Goal: Task Accomplishment & Management: Use online tool/utility

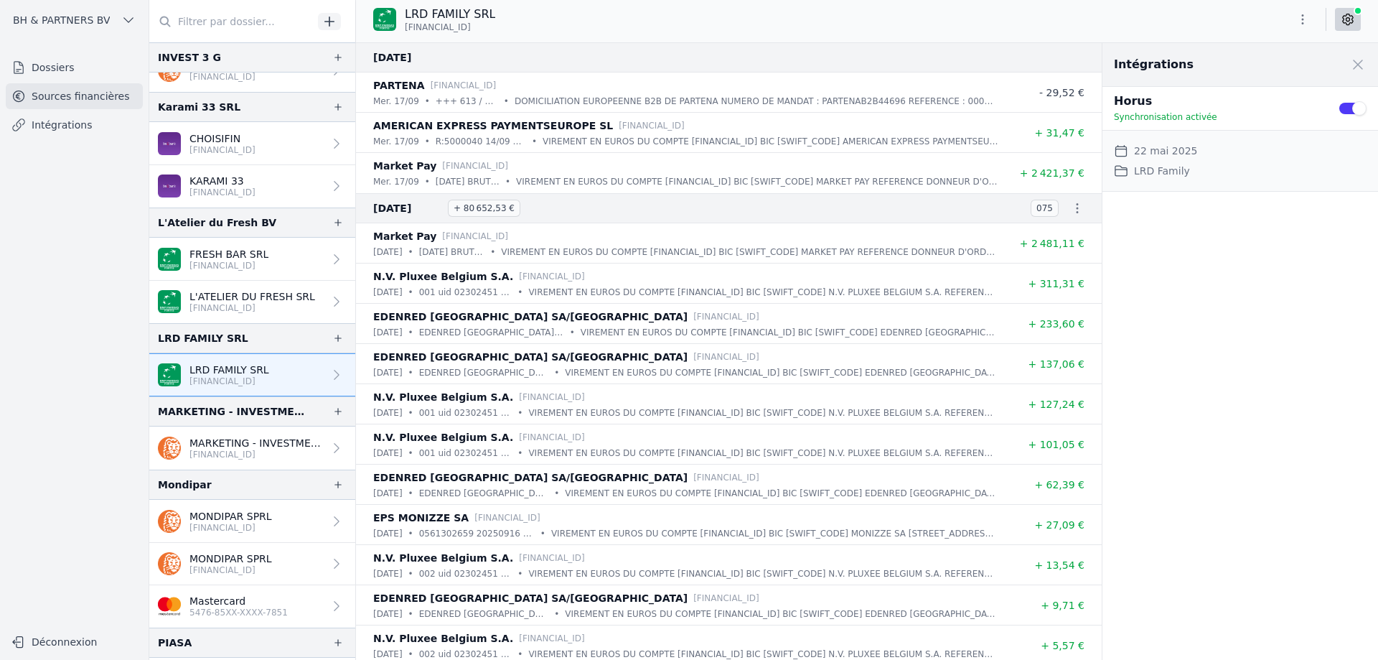
click at [76, 73] on link "Dossiers" at bounding box center [74, 68] width 137 height 26
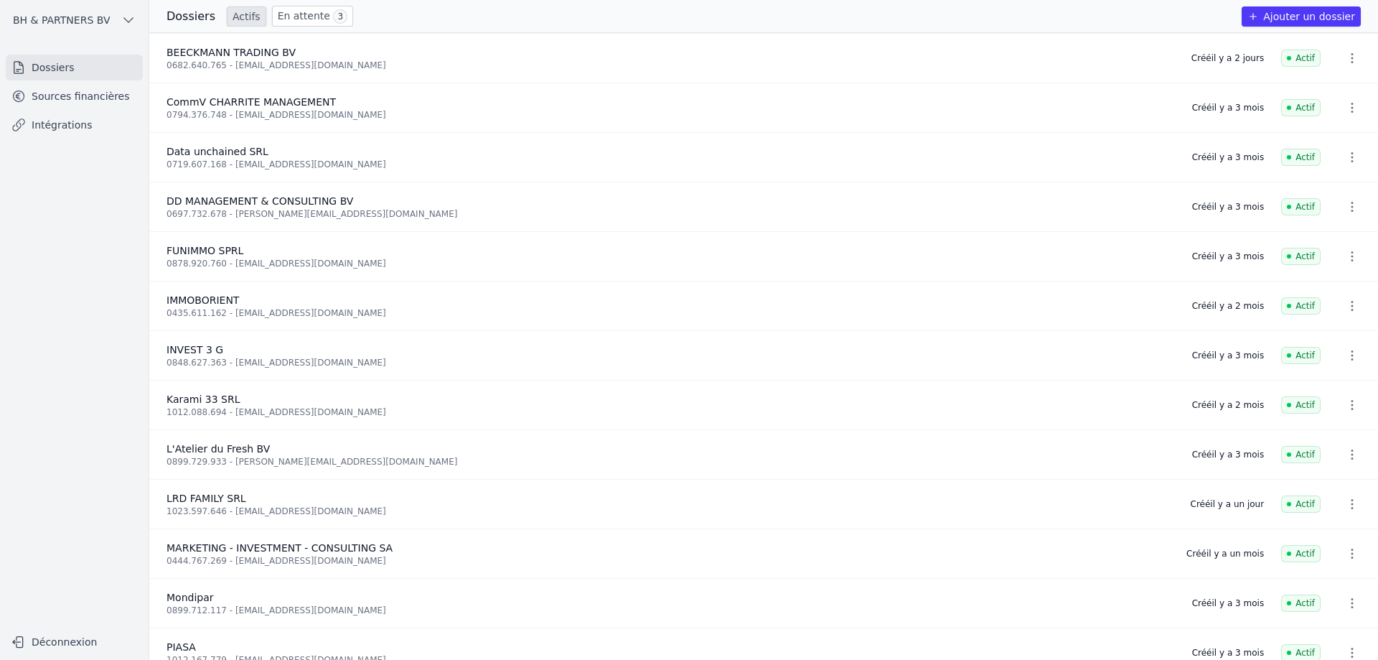
click at [294, 14] on link "En attente 3" at bounding box center [312, 16] width 81 height 21
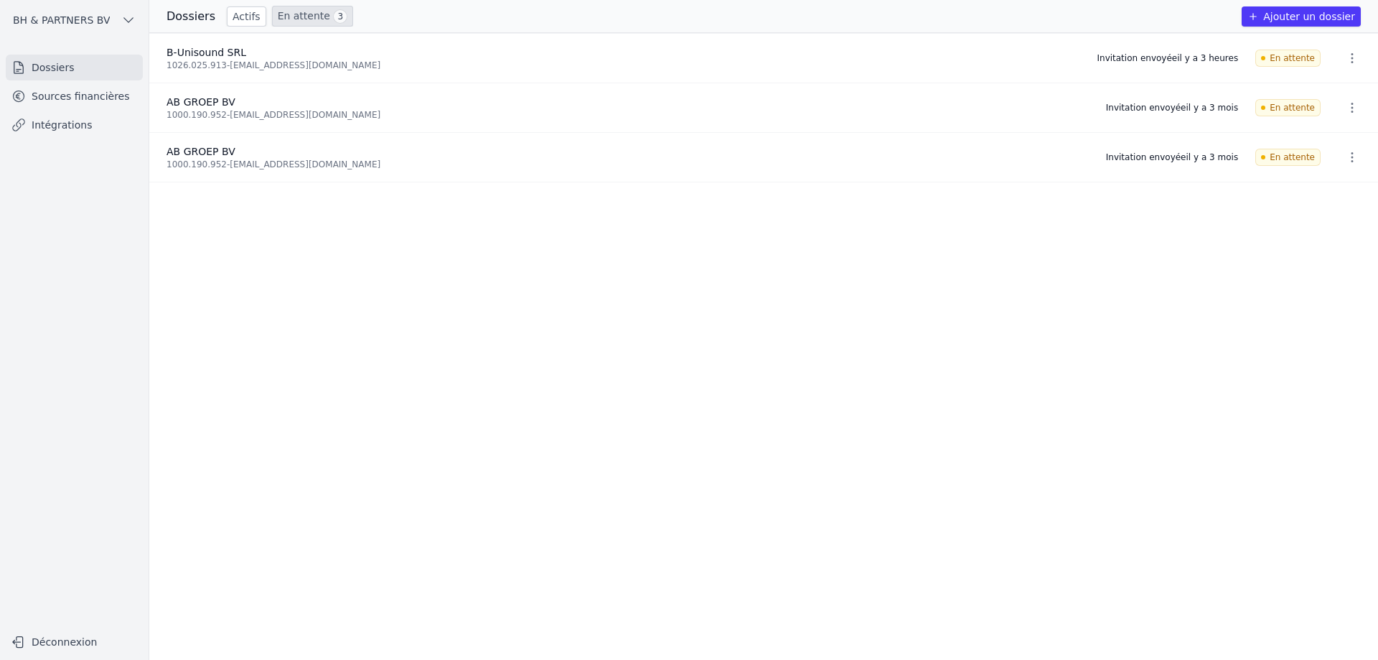
click at [228, 18] on link "Actifs" at bounding box center [246, 16] width 39 height 20
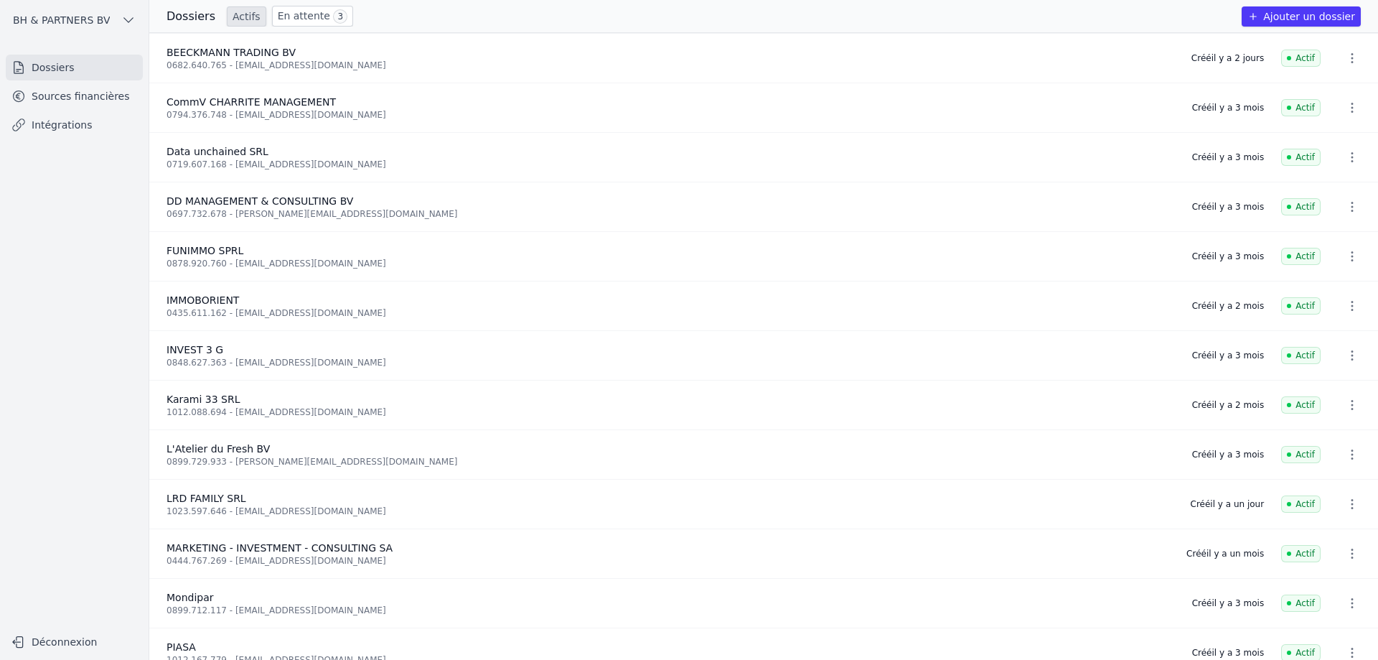
click at [344, 69] on div "0682.640.765 - [EMAIL_ADDRESS][DOMAIN_NAME]" at bounding box center [671, 65] width 1008 height 11
click at [107, 95] on link "Sources financières" at bounding box center [74, 96] width 137 height 26
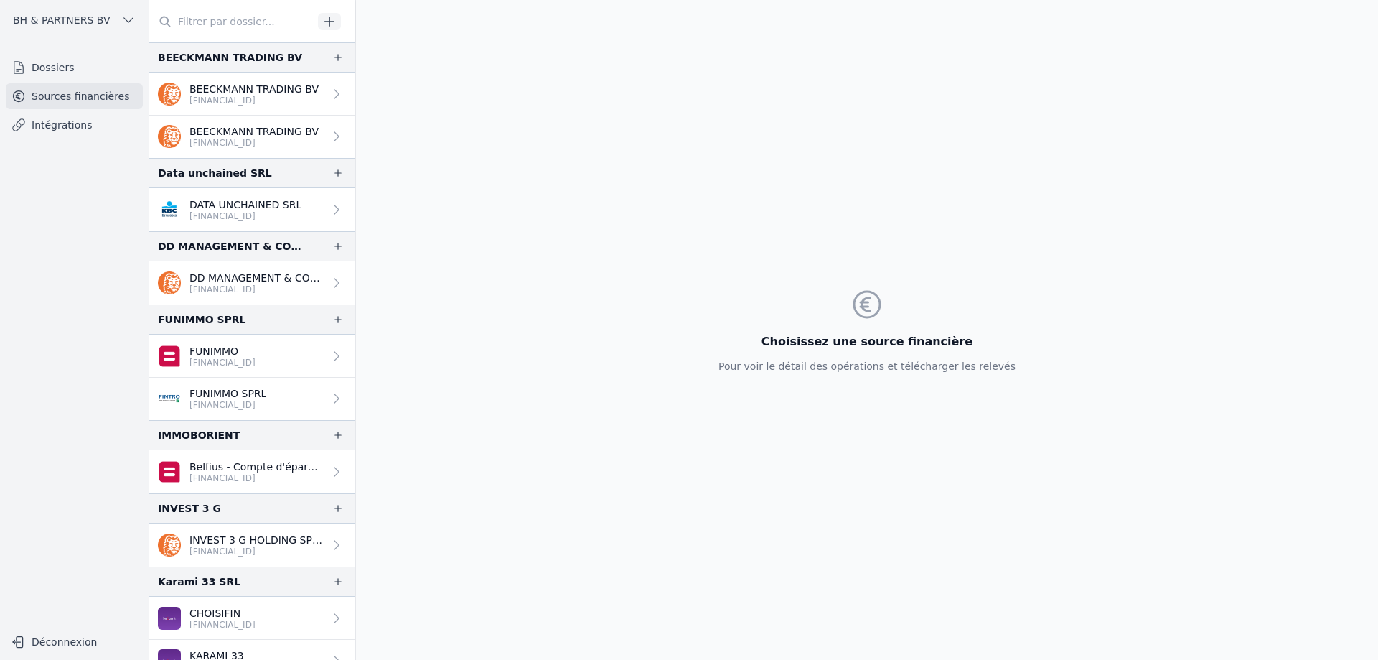
click at [341, 92] on link "BEECKMANN TRADING BV BE43 3632 3405 7101" at bounding box center [252, 94] width 206 height 43
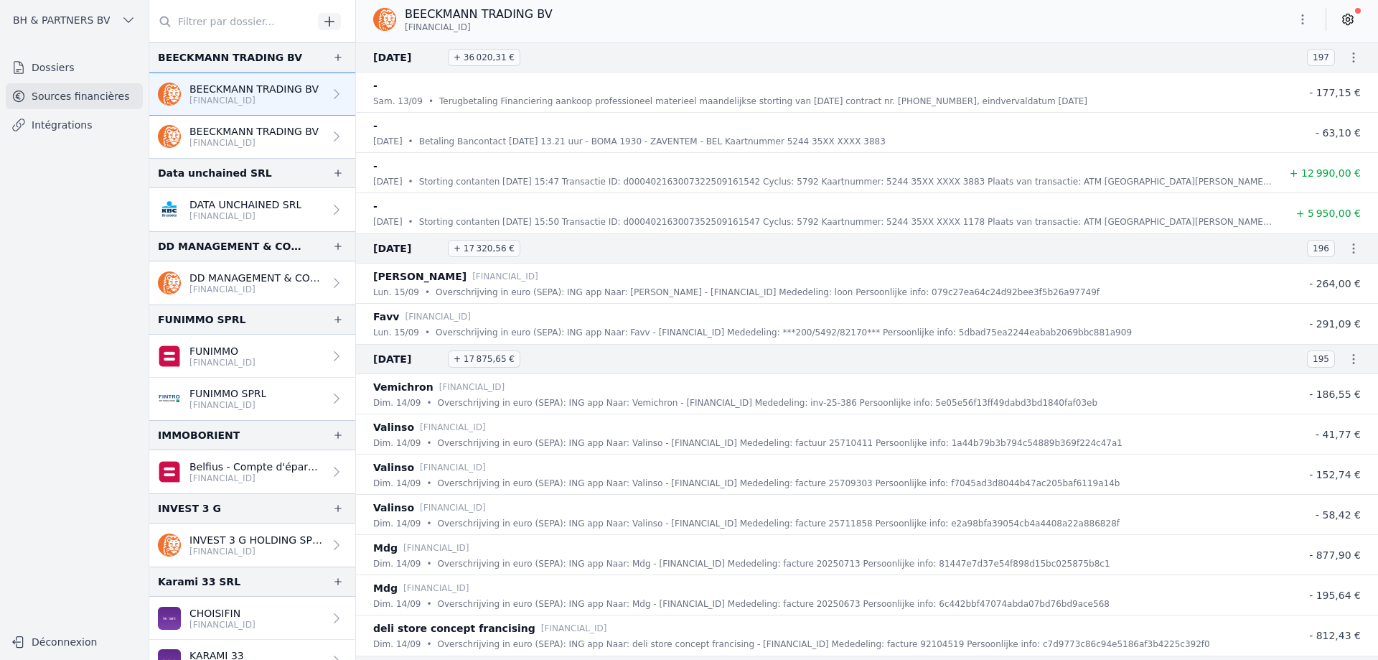
click at [1348, 33] on div "BEECKMANN TRADING BV BE43 3632 3405 7101" at bounding box center [867, 21] width 1022 height 43
click at [1348, 24] on icon at bounding box center [1348, 19] width 10 height 11
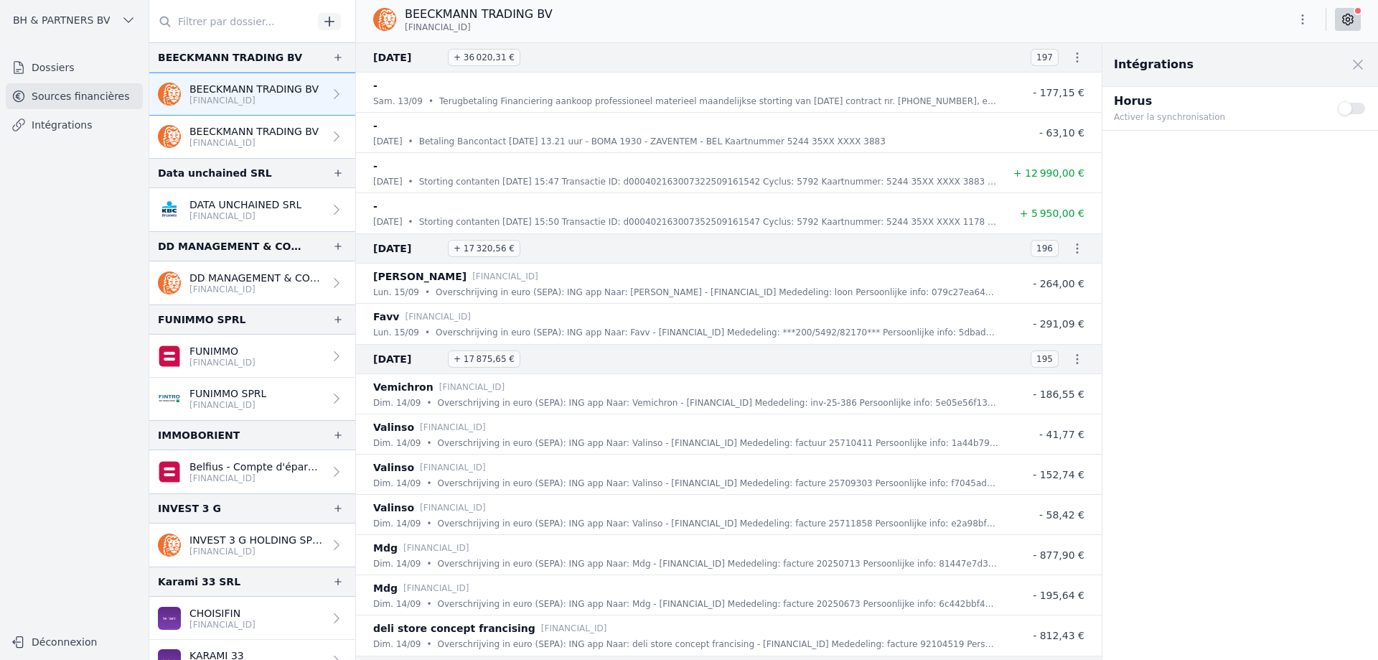
click at [1349, 110] on button "Use setting" at bounding box center [1352, 108] width 29 height 14
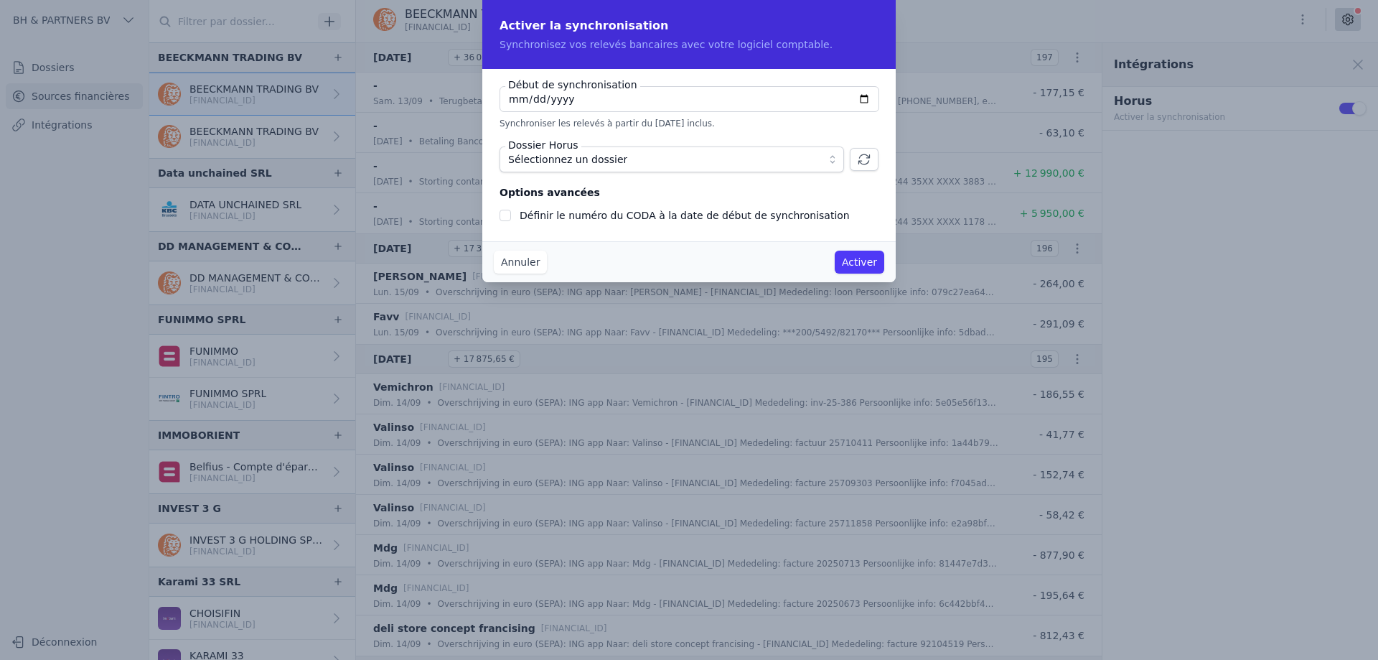
type input "2025-09-01"
checkbox input "false"
type input "2025-09-15"
type input "2024-05-15"
click at [833, 159] on button "Sélectionnez un dossier" at bounding box center [672, 159] width 345 height 26
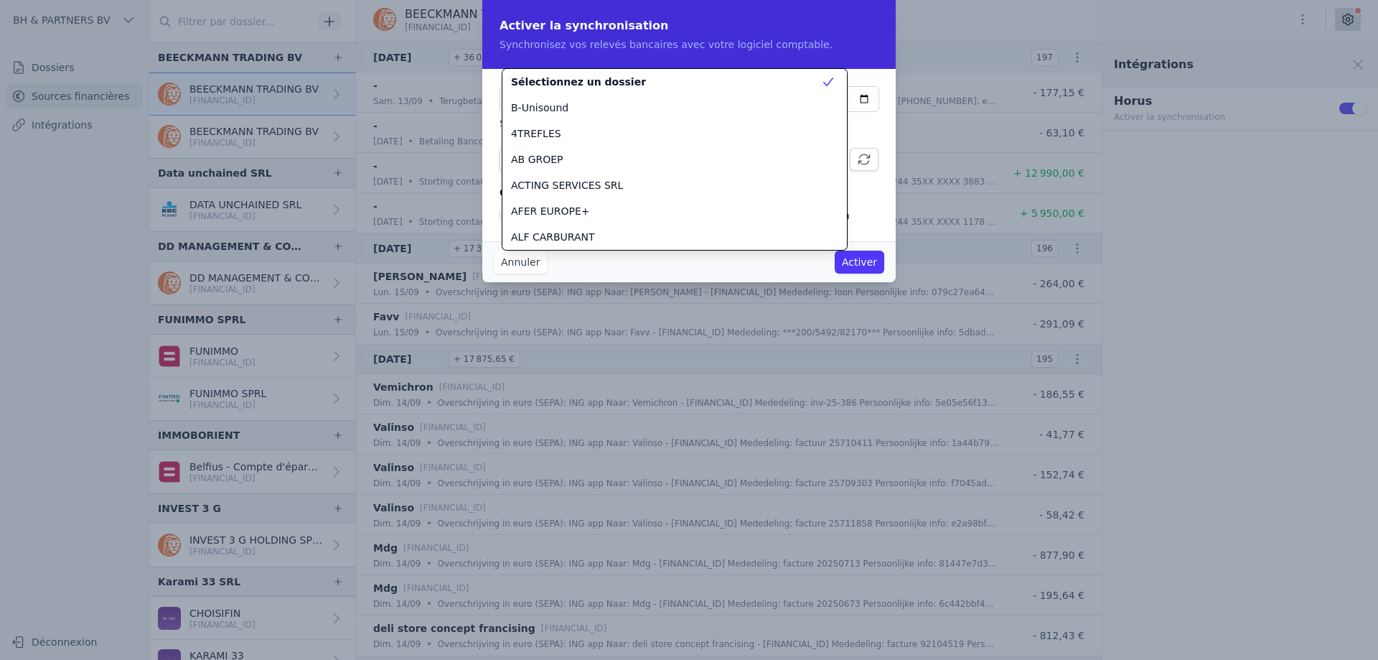
scroll to position [207, 0]
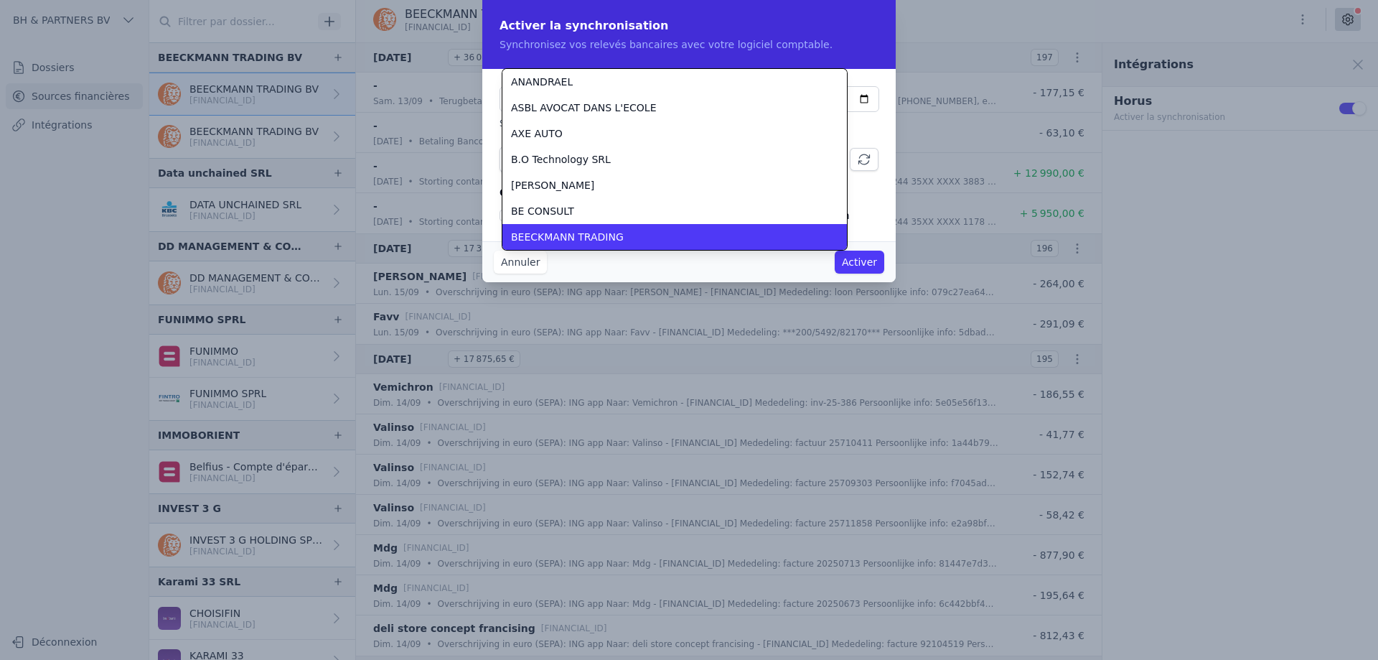
click at [718, 240] on div "BEECKMANN TRADING" at bounding box center [666, 237] width 310 height 14
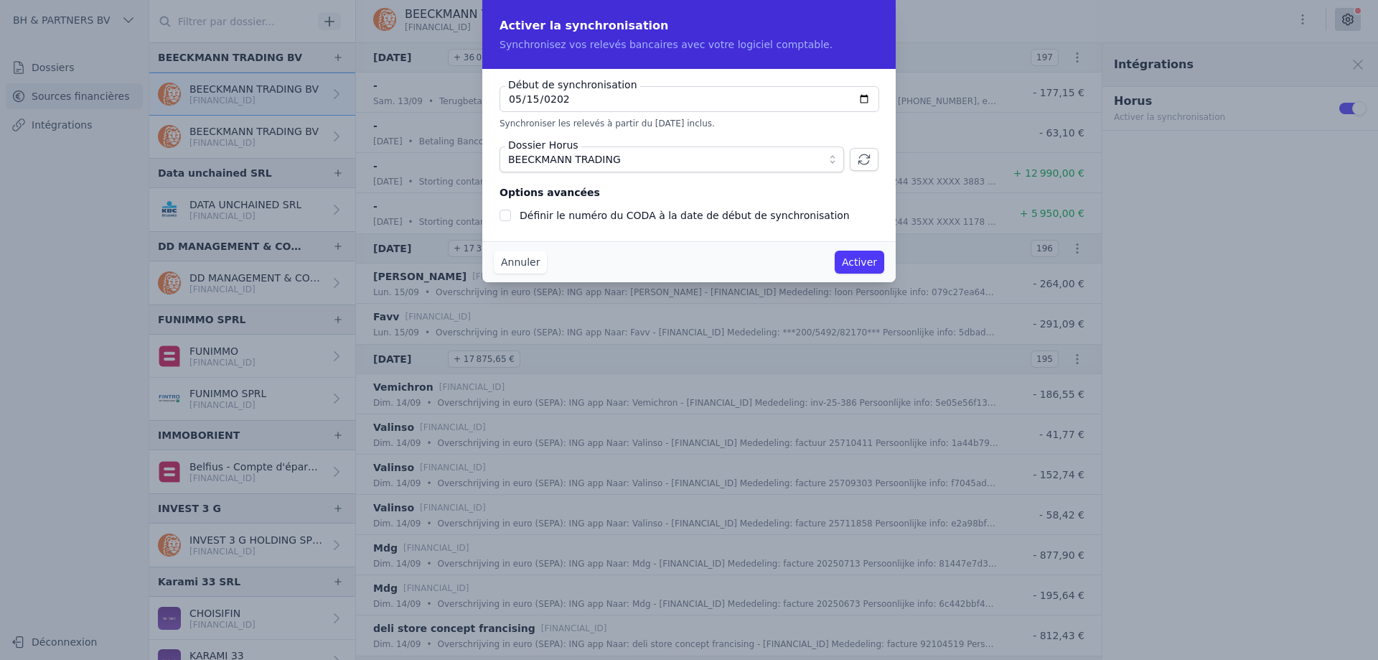
click at [852, 257] on button "Activer" at bounding box center [860, 262] width 50 height 23
click at [881, 261] on button "Activer" at bounding box center [860, 262] width 50 height 23
click at [519, 265] on button "Annuler" at bounding box center [520, 262] width 53 height 23
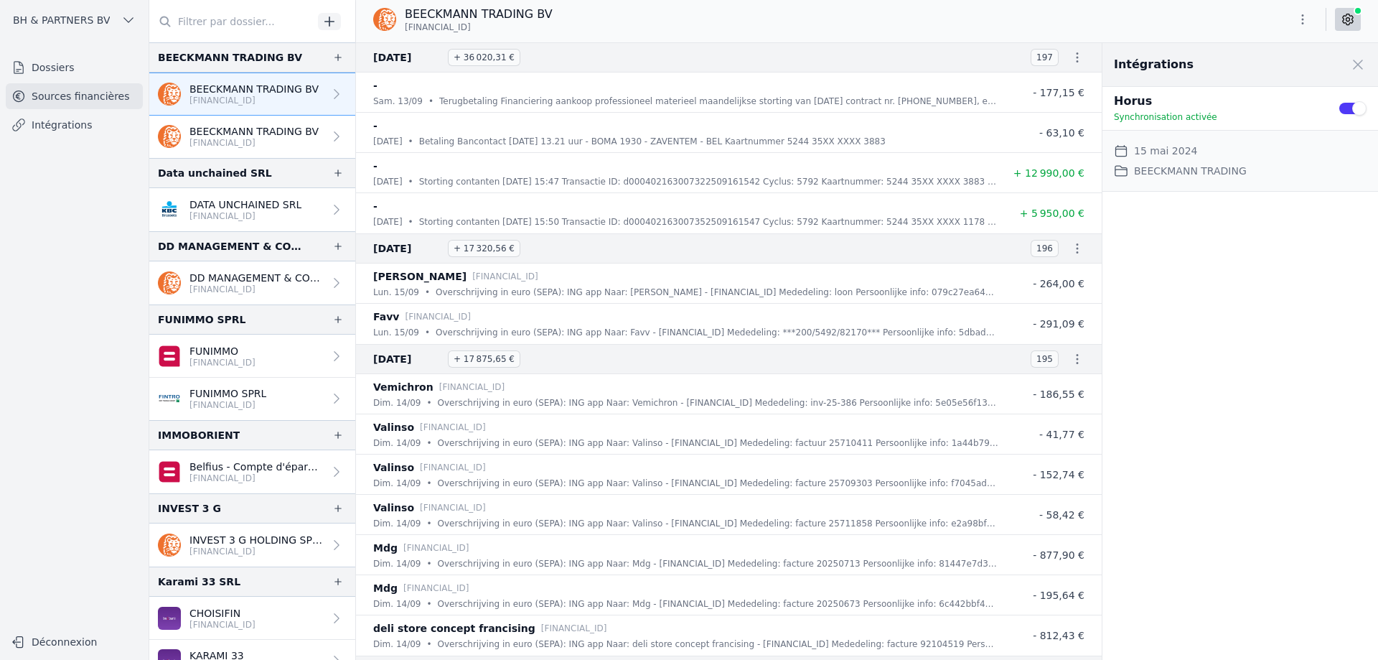
click at [251, 134] on p "BEECKMANN TRADING BV" at bounding box center [254, 131] width 129 height 14
